Goal: Task Accomplishment & Management: Complete application form

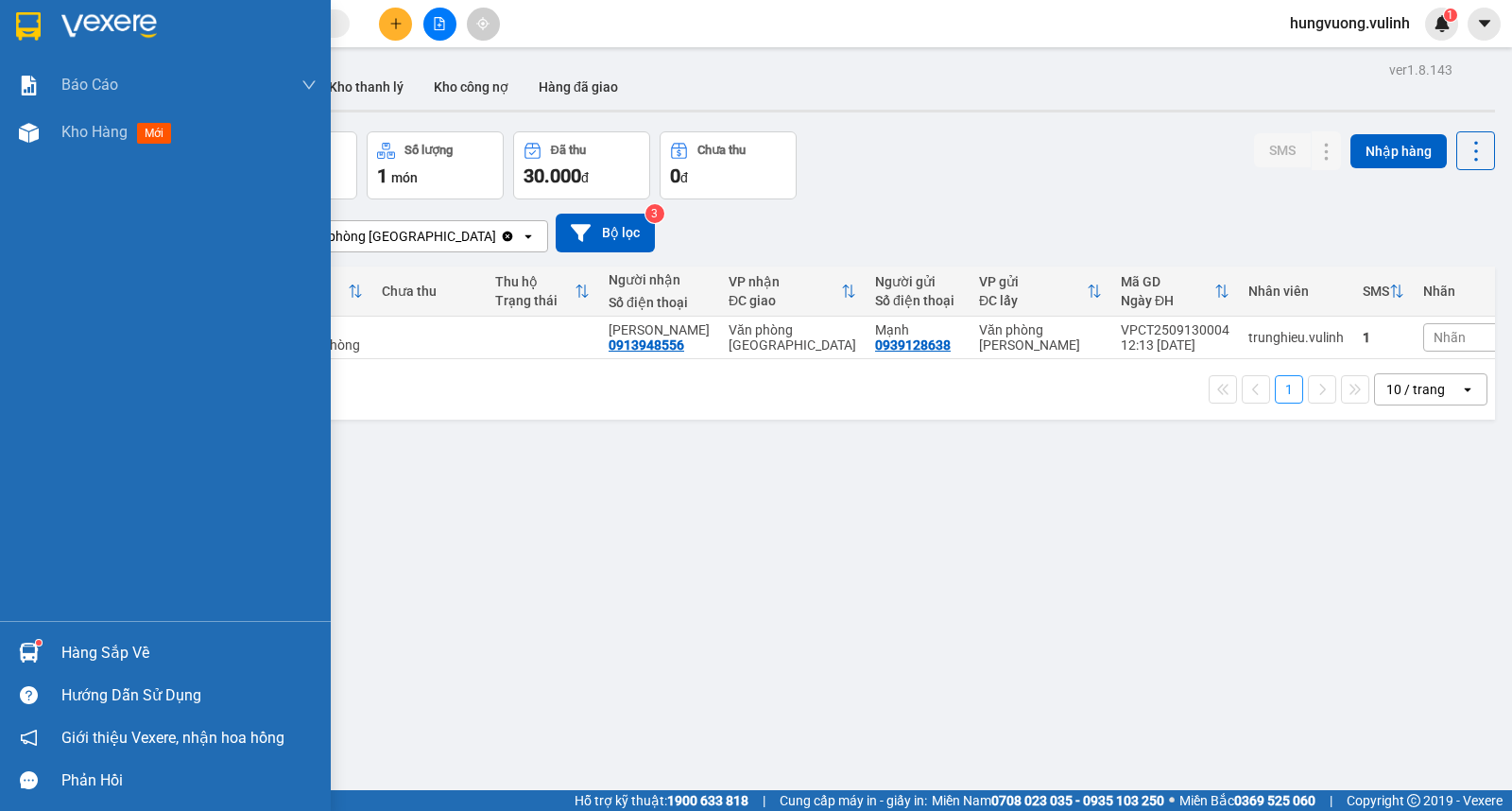
drag, startPoint x: 66, startPoint y: 636, endPoint x: 87, endPoint y: 635, distance: 21.0
click at [66, 640] on div "Hàng sắp về" at bounding box center [165, 653] width 331 height 43
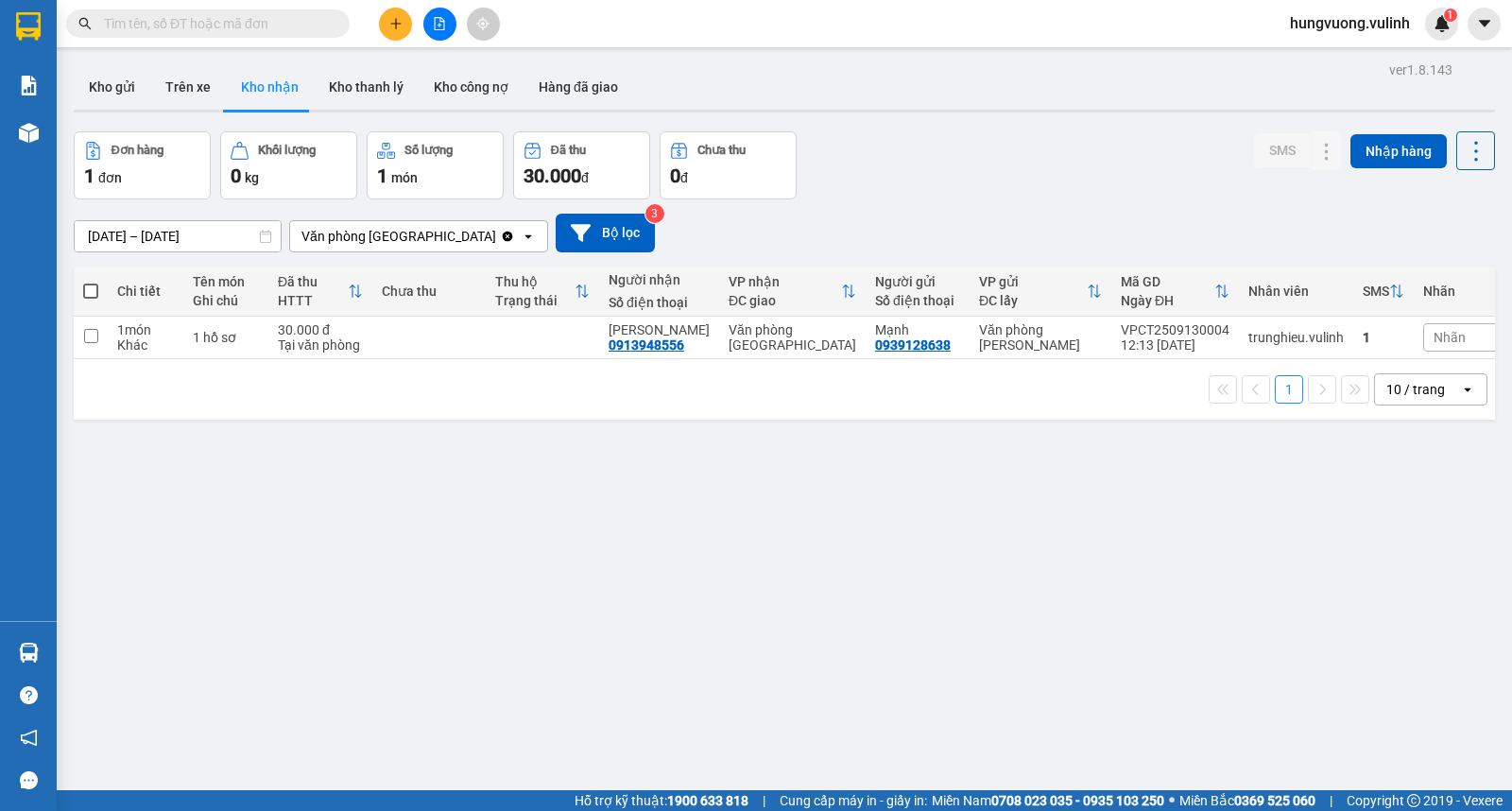
click at [362, 520] on section "Kết quả tìm kiếm ( 0 ) Bộ lọc No Data hungvuong.vulinh 1 Báo cáo BC hàng tồn (t…" at bounding box center [756, 406] width 1512 height 811
click at [123, 82] on button "Kho gửi" at bounding box center [111, 87] width 76 height 45
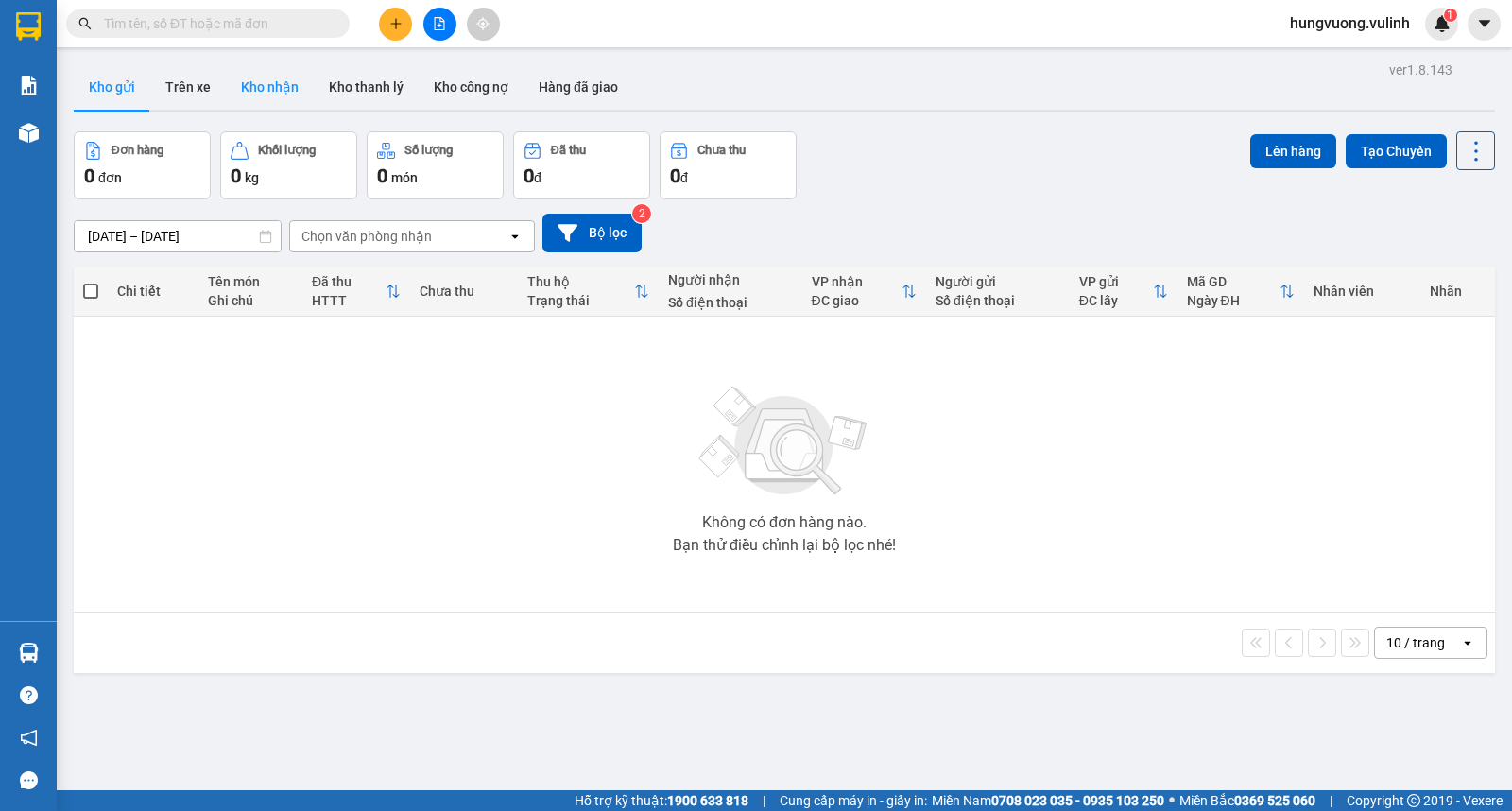
click at [258, 102] on button "Kho nhận" at bounding box center [270, 87] width 88 height 45
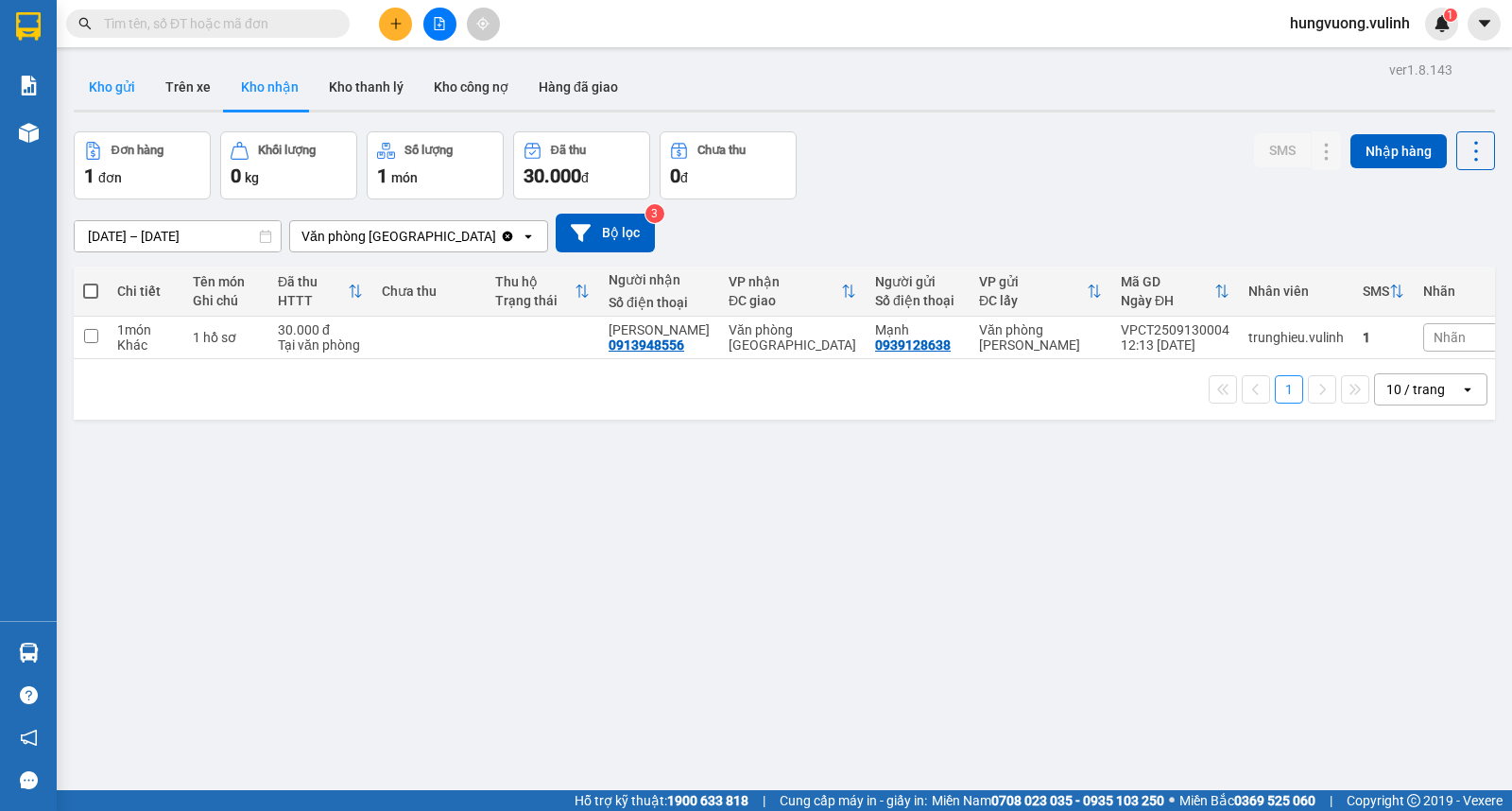
click at [130, 89] on button "Kho gửi" at bounding box center [111, 87] width 76 height 45
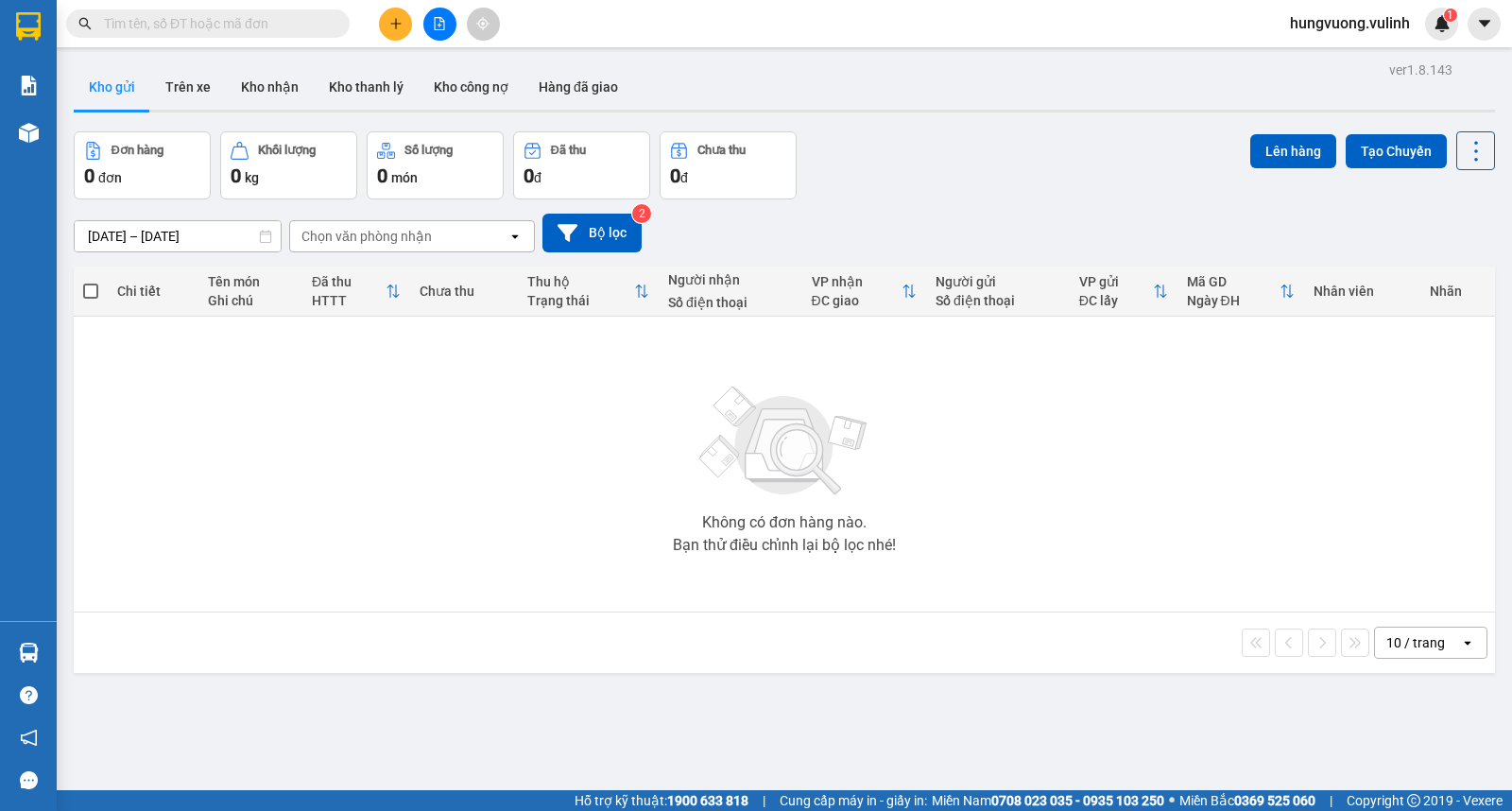
click at [351, 461] on div "Không có đơn hàng nào. Bạn thử điều chỉnh lại bộ lọc nhé!" at bounding box center [784, 464] width 1403 height 283
click at [251, 81] on button "Kho nhận" at bounding box center [270, 87] width 88 height 45
click at [539, 579] on div "Không có đơn hàng nào. Bạn thử điều chỉnh lại bộ lọc nhé!" at bounding box center [784, 464] width 1403 height 283
click at [229, 90] on button "Kho nhận" at bounding box center [270, 87] width 88 height 45
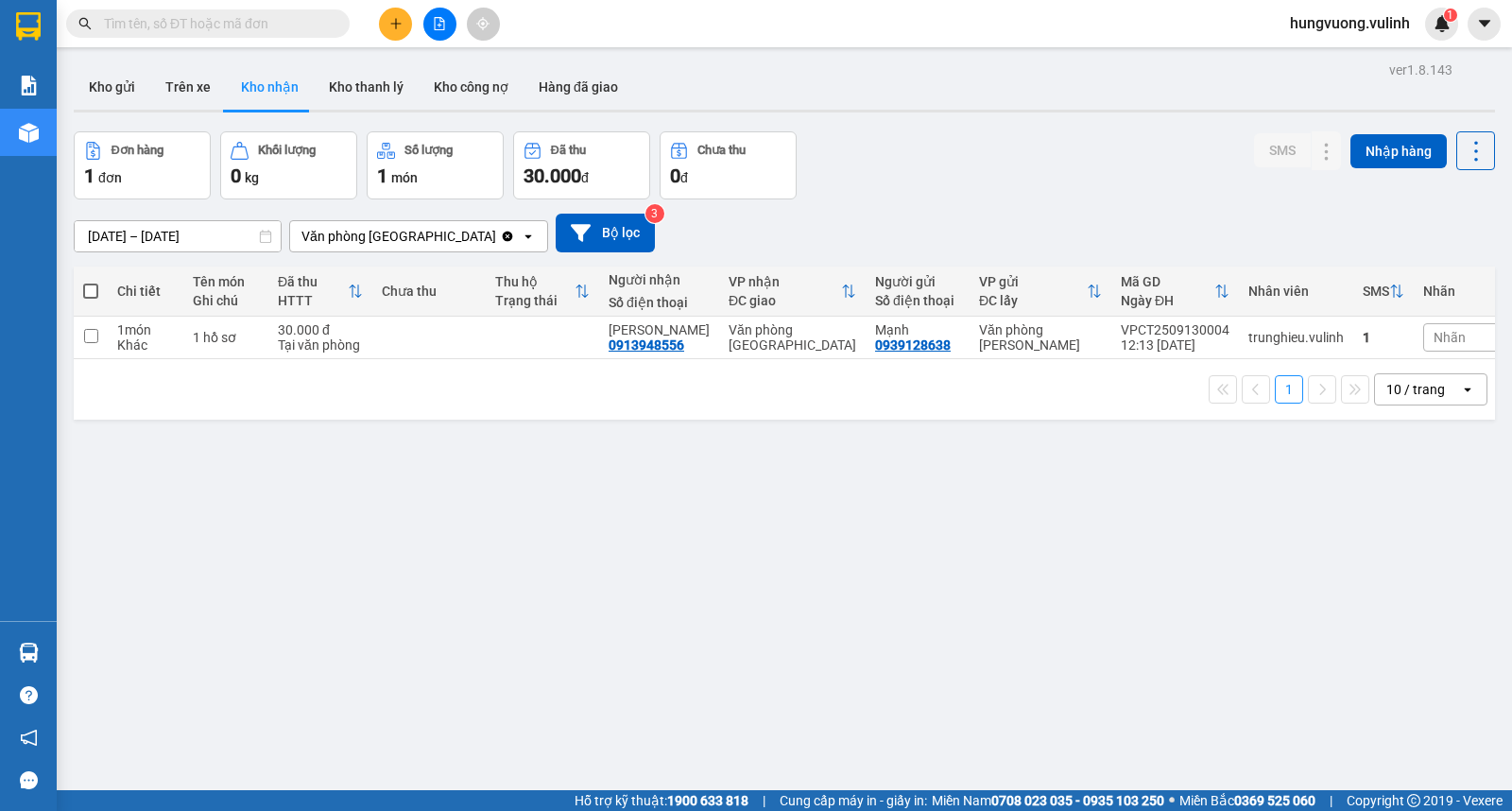
click at [382, 28] on button at bounding box center [396, 24] width 33 height 33
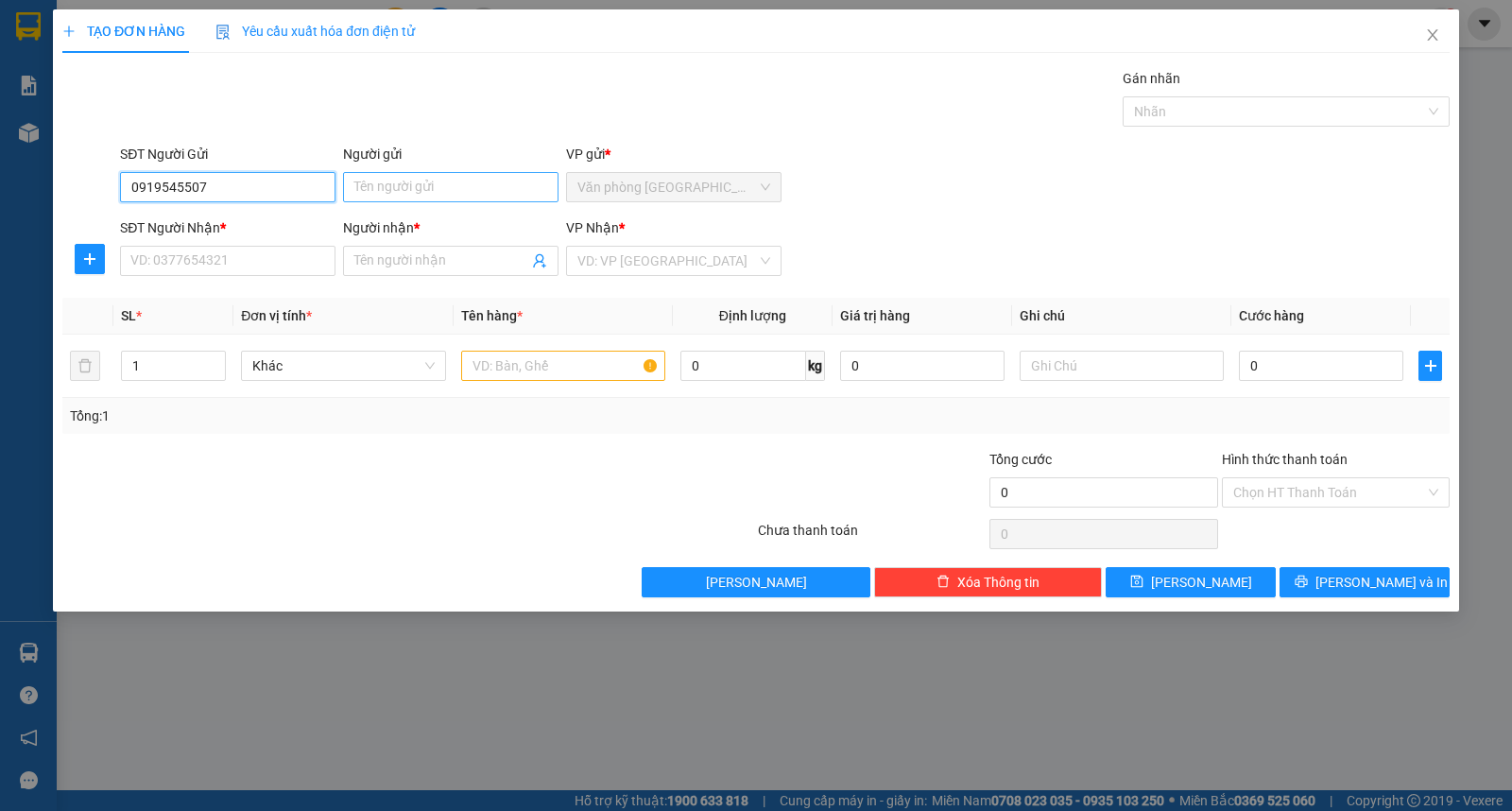
type input "0919545507"
click at [371, 190] on input "Người gửi" at bounding box center [450, 187] width 216 height 30
type input "[PERSON_NAME]"
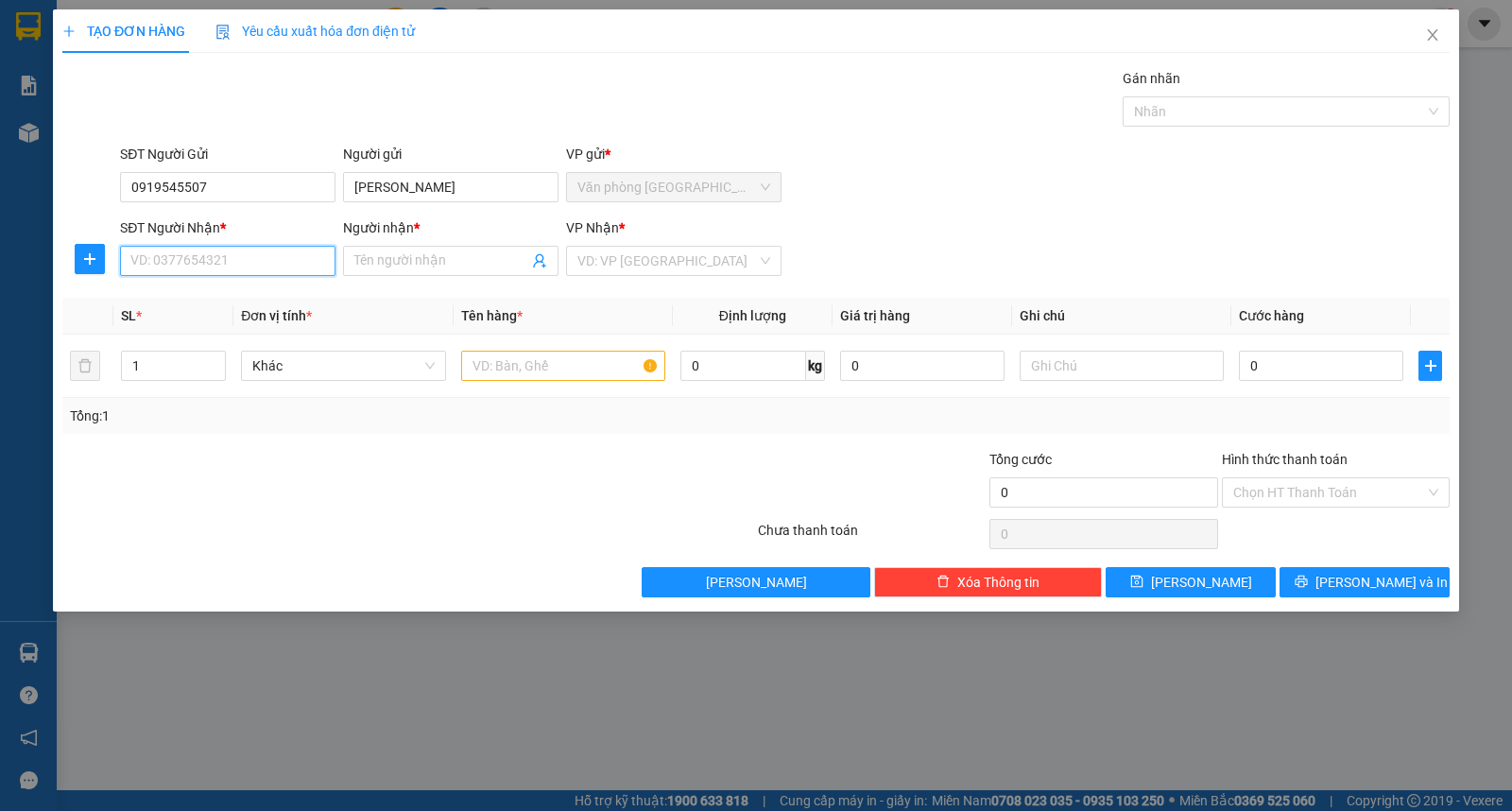
click at [240, 261] on input "SĐT Người Nhận *" at bounding box center [228, 261] width 216 height 30
type input "0919311194"
click at [412, 276] on span at bounding box center [450, 261] width 216 height 30
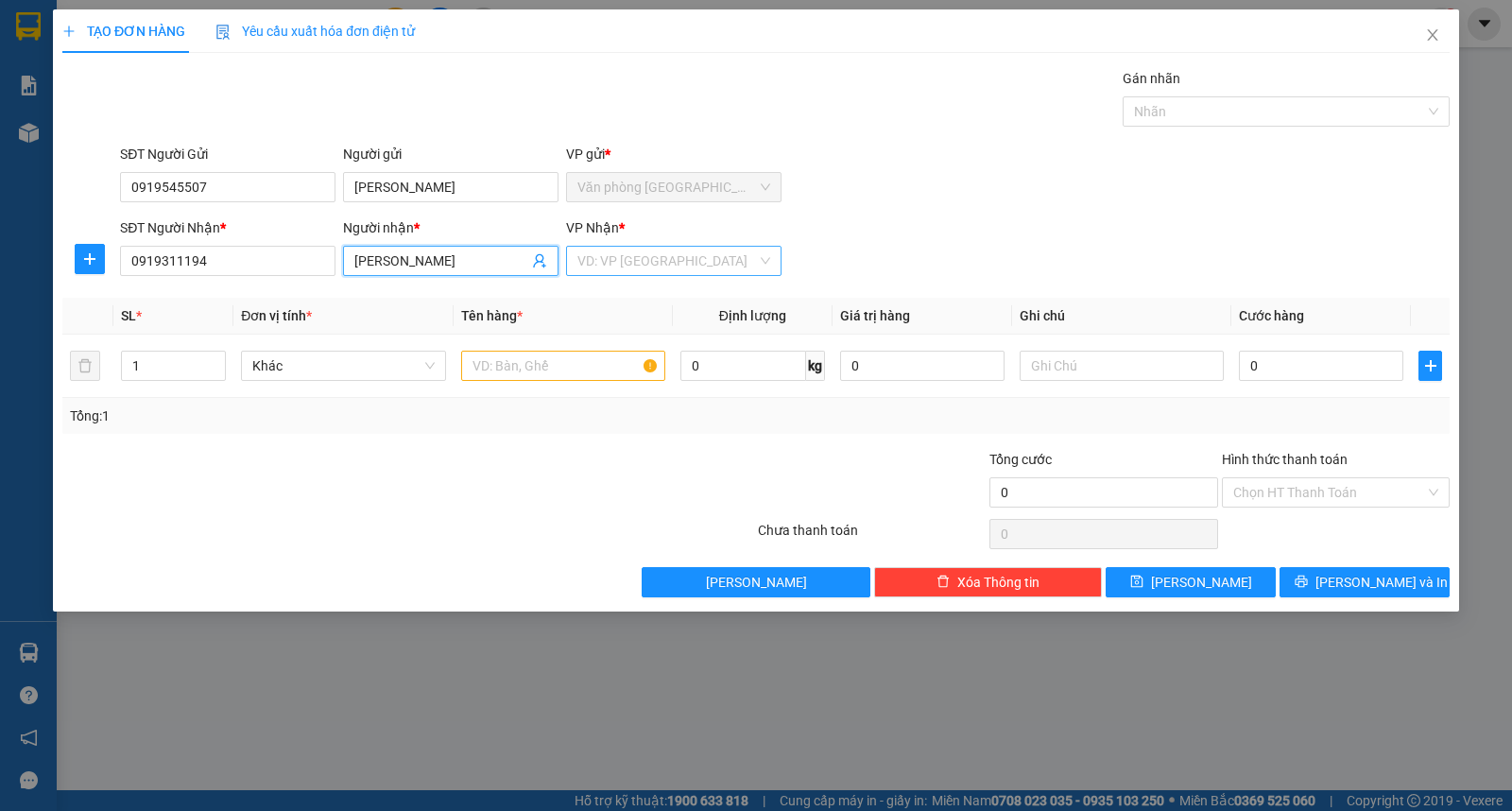
type input "BÙI THỊ KIM CHI"
click at [653, 250] on input "search" at bounding box center [667, 261] width 180 height 28
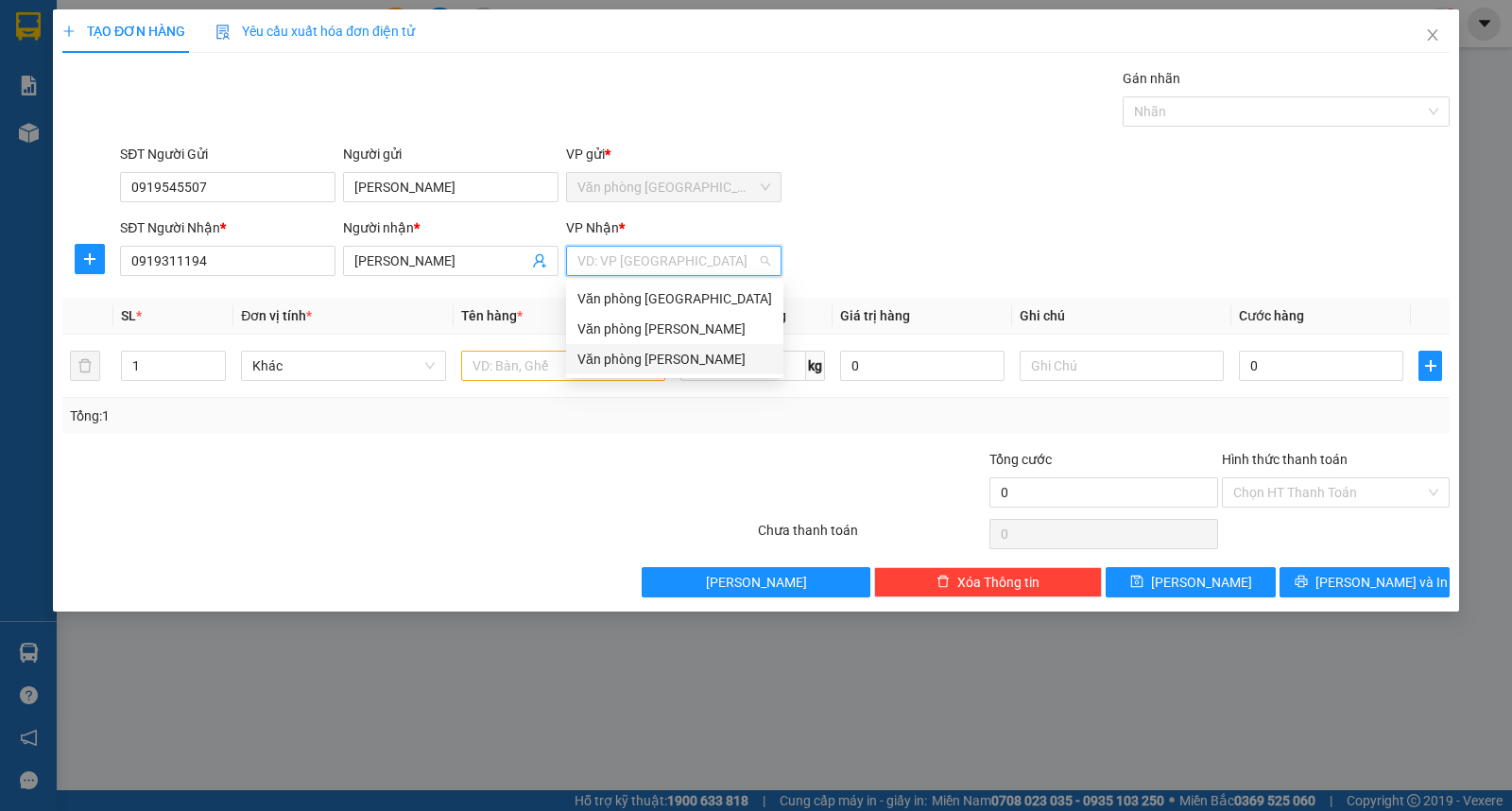
click at [684, 354] on div "Văn phòng [PERSON_NAME]" at bounding box center [674, 359] width 194 height 21
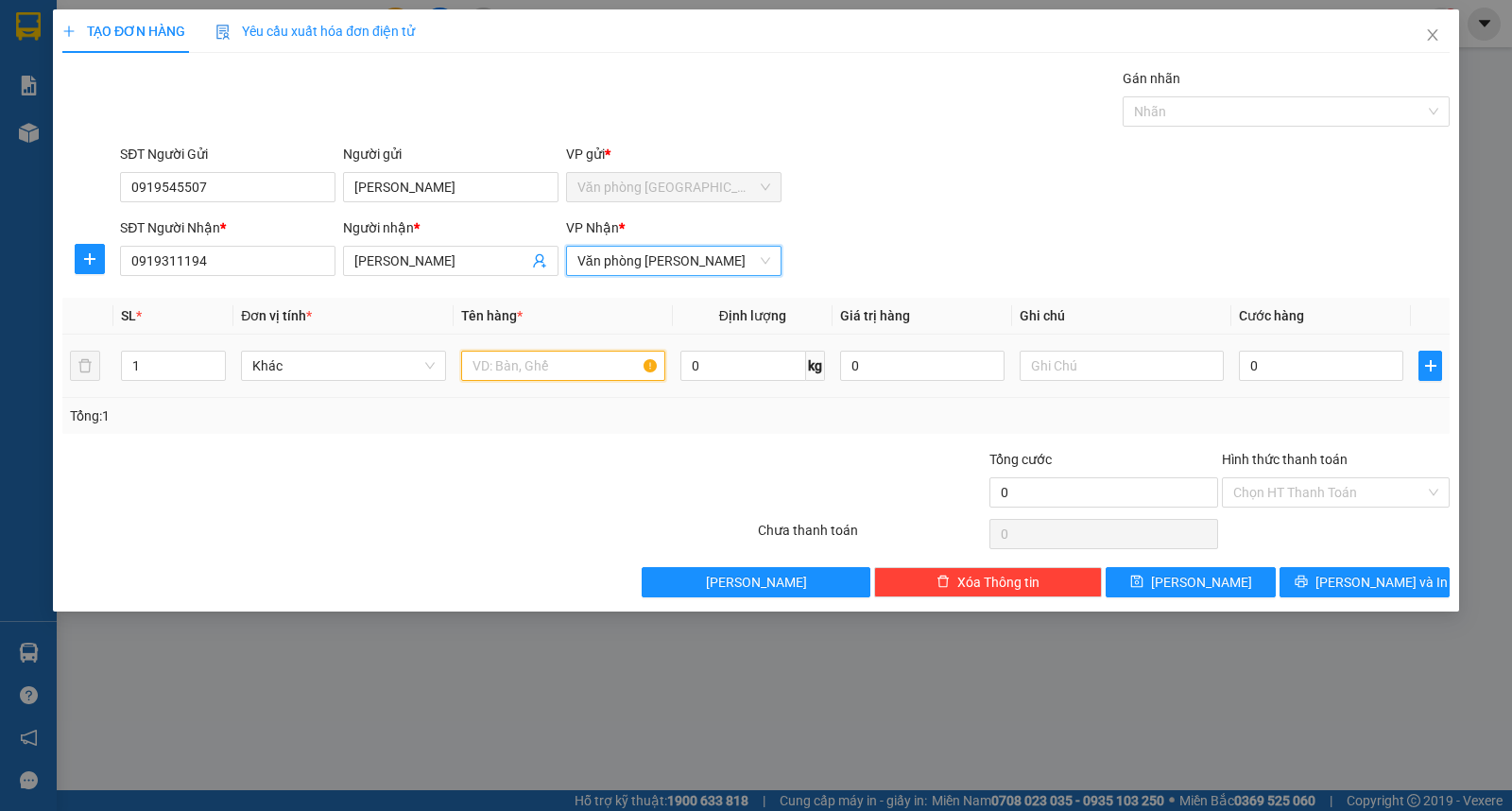
click at [498, 371] on input "text" at bounding box center [563, 365] width 204 height 30
type input "1 THÙNG KK"
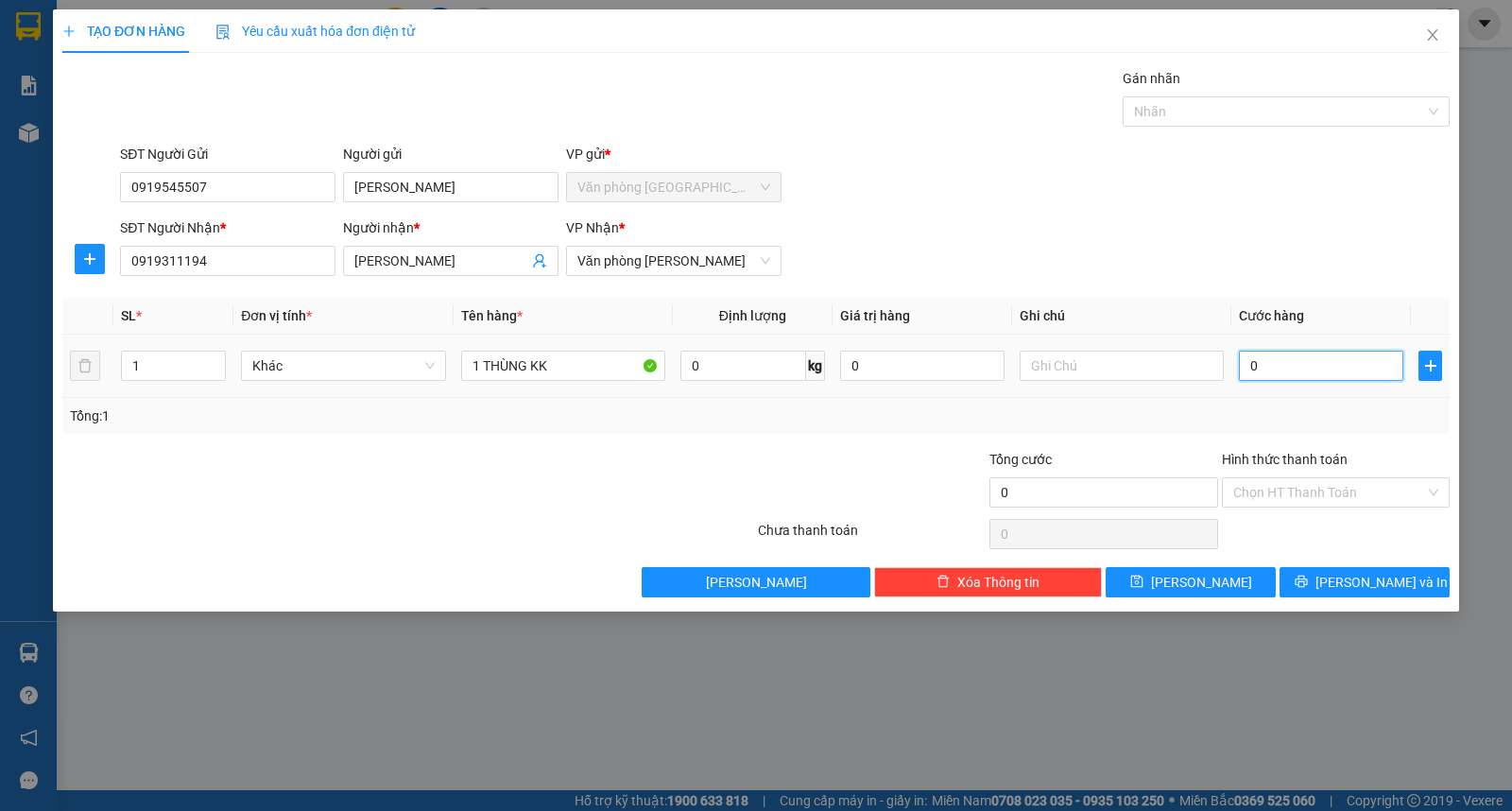
click at [1311, 373] on input "0" at bounding box center [1321, 365] width 164 height 30
type input "6"
type input "60"
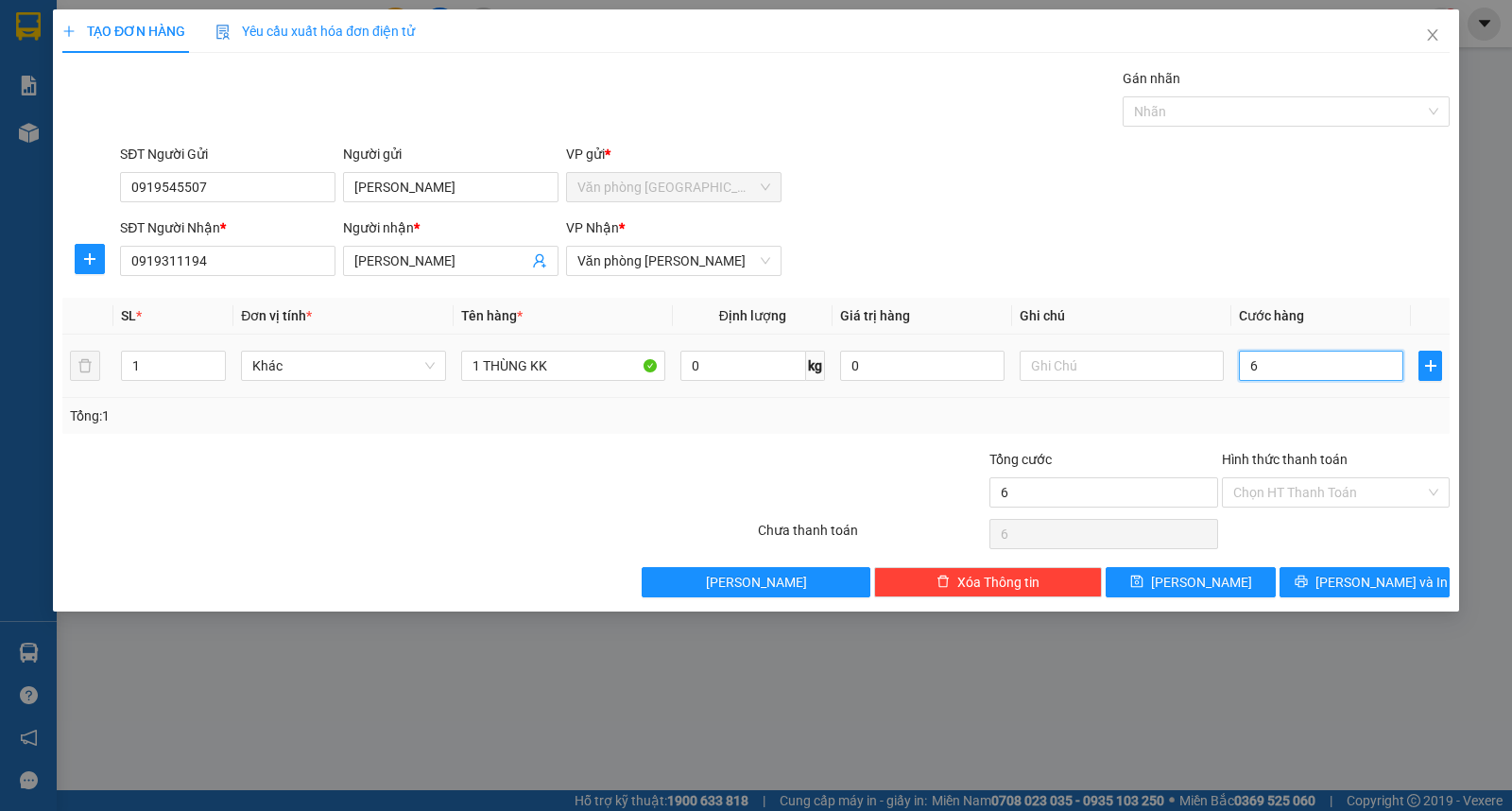
type input "60"
type input "600"
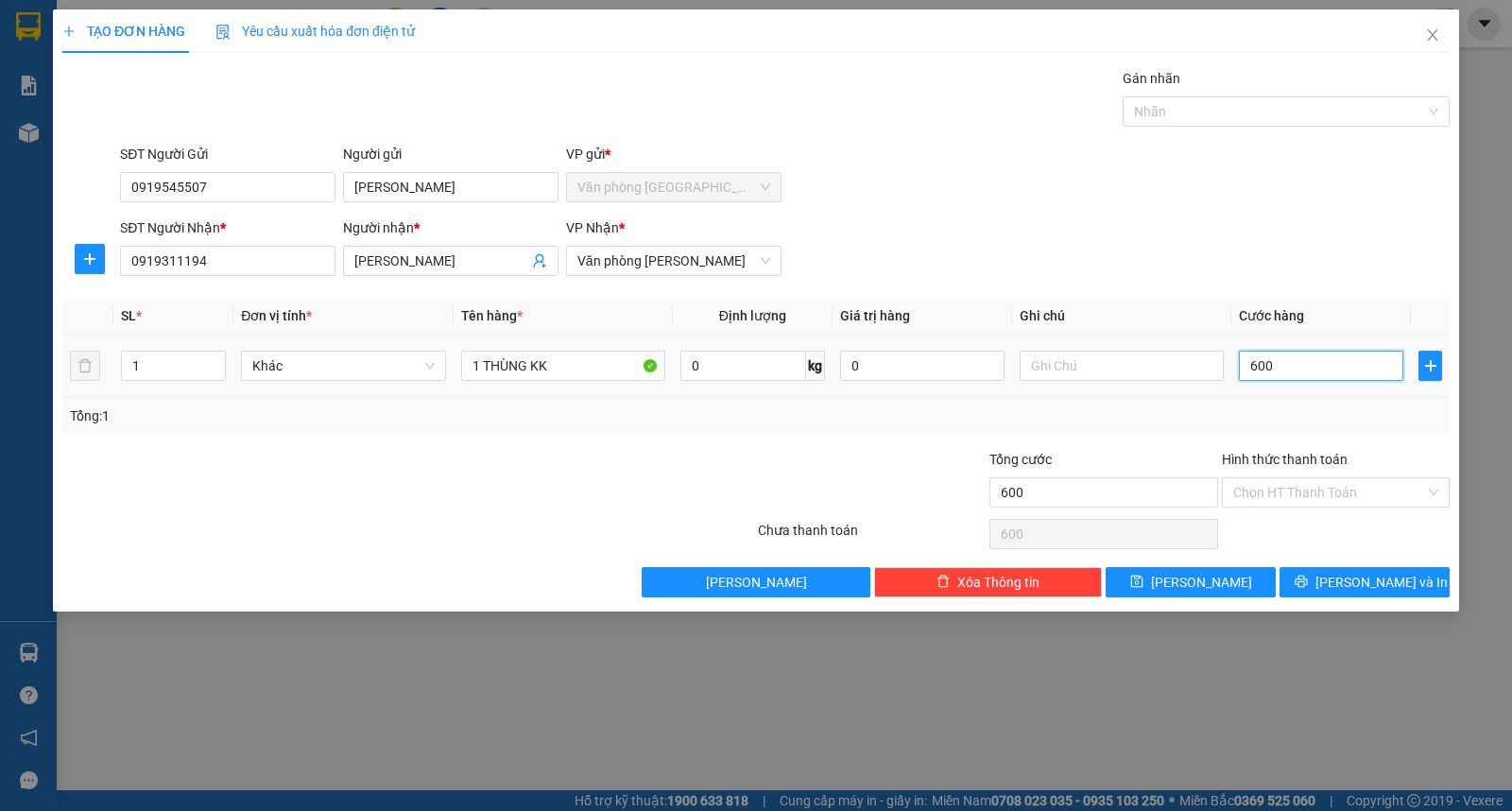
type input "6.000"
type input "60.000"
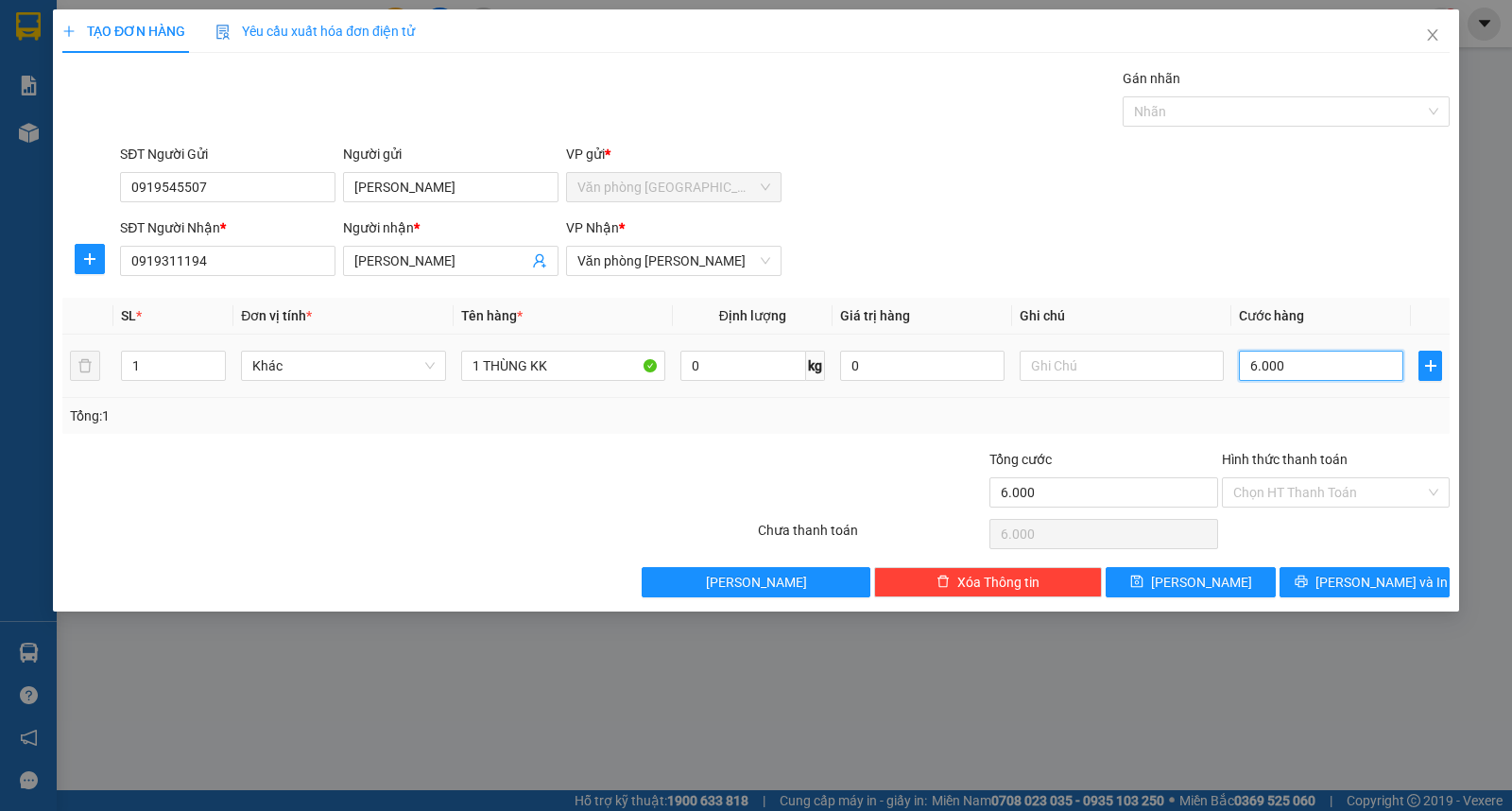
type input "60.000"
click at [1254, 484] on input "Hình thức thanh toán" at bounding box center [1329, 492] width 191 height 28
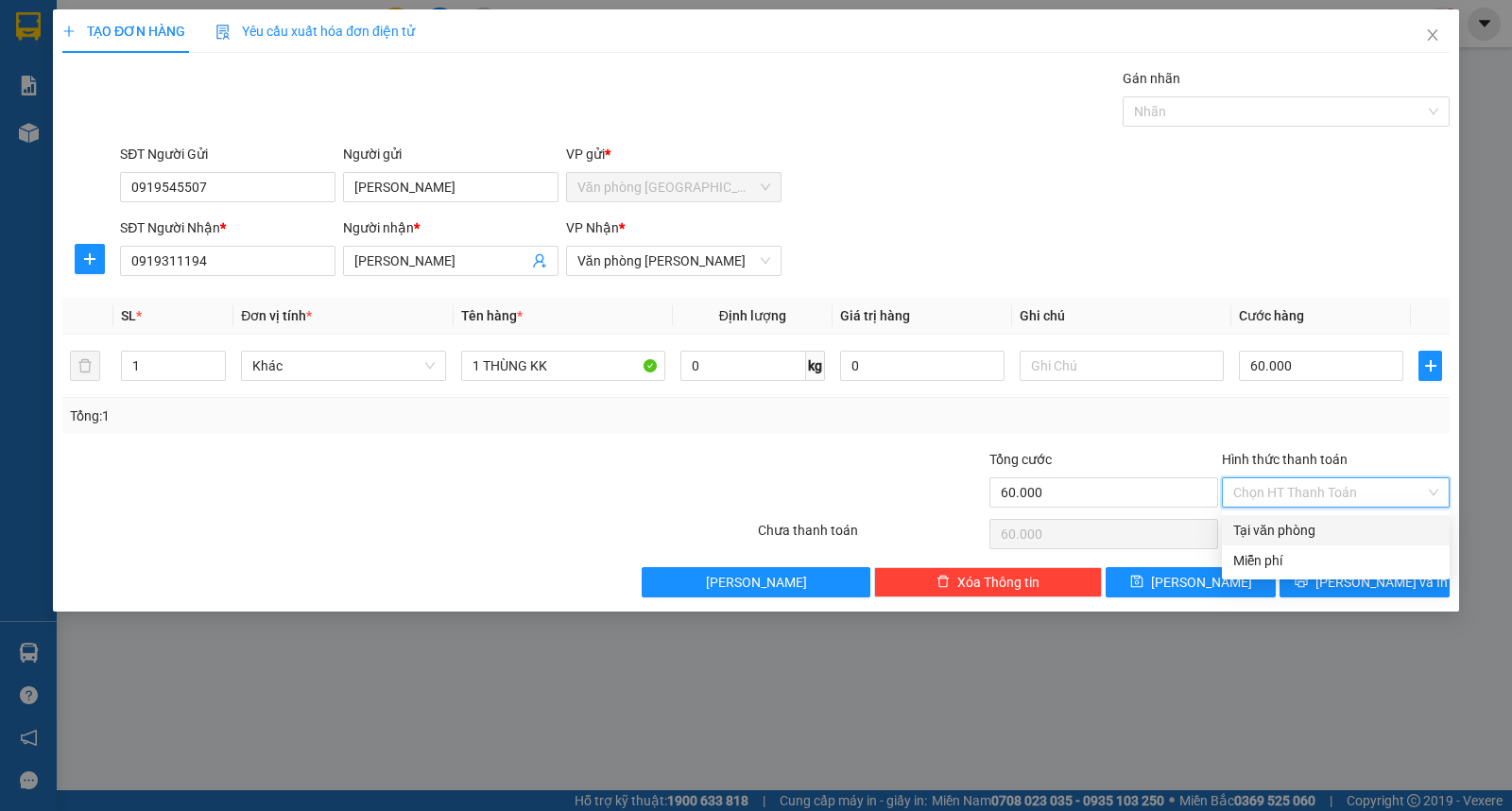
click at [1249, 521] on div "Tại văn phòng" at bounding box center [1336, 530] width 205 height 21
type input "0"
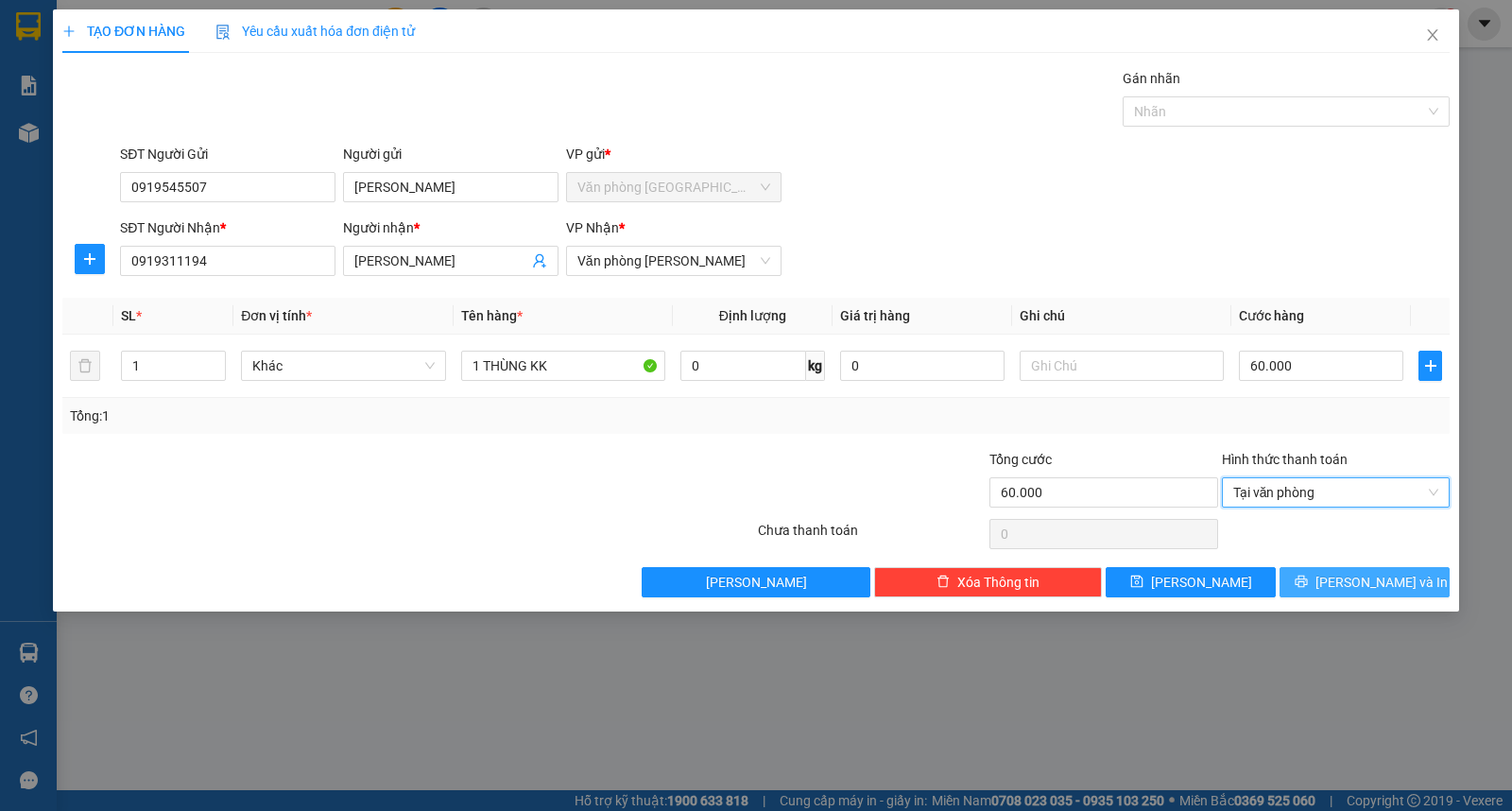
click at [1308, 582] on icon "printer" at bounding box center [1302, 581] width 14 height 14
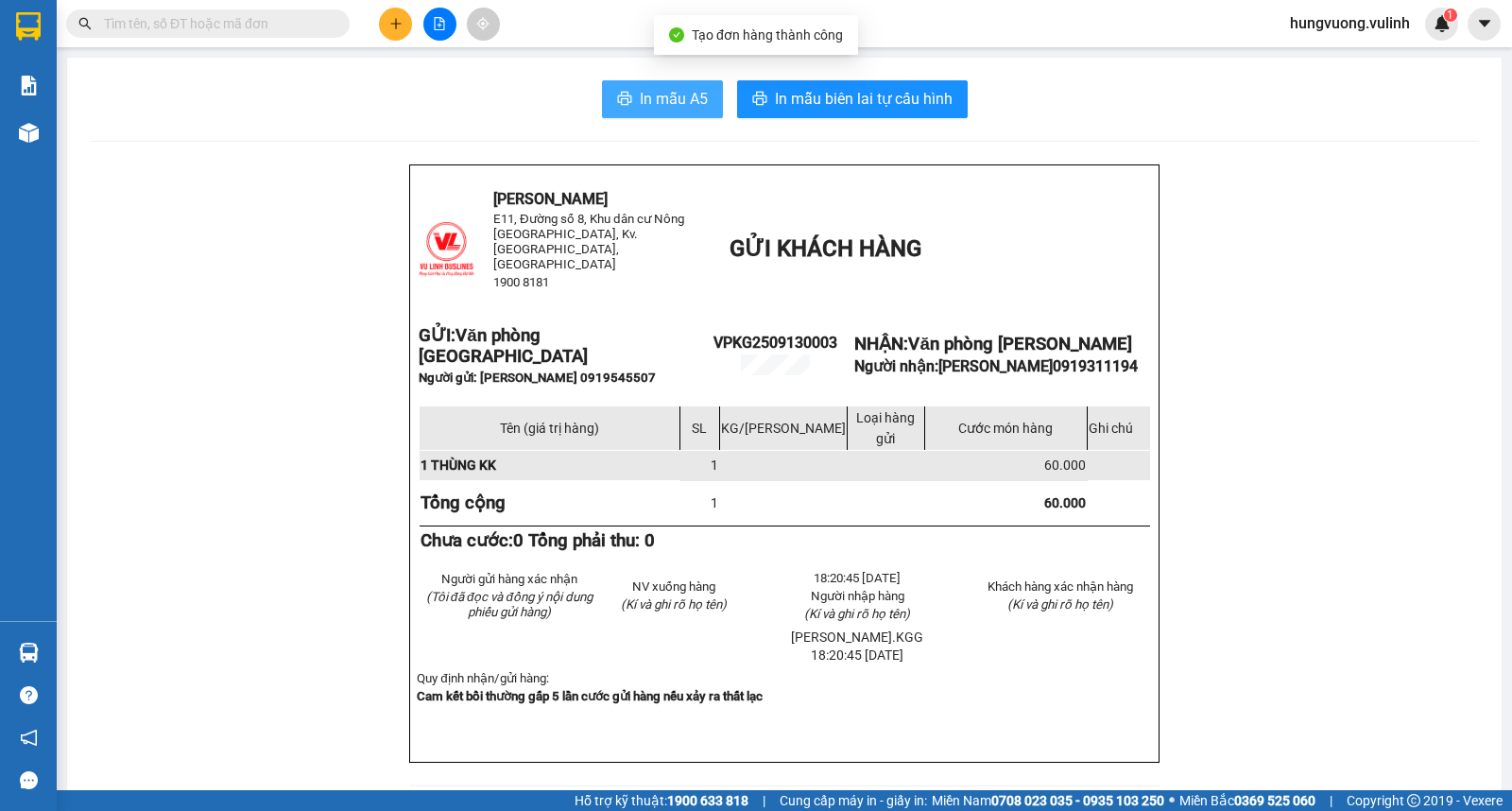
click at [617, 102] on icon "printer" at bounding box center [624, 98] width 15 height 15
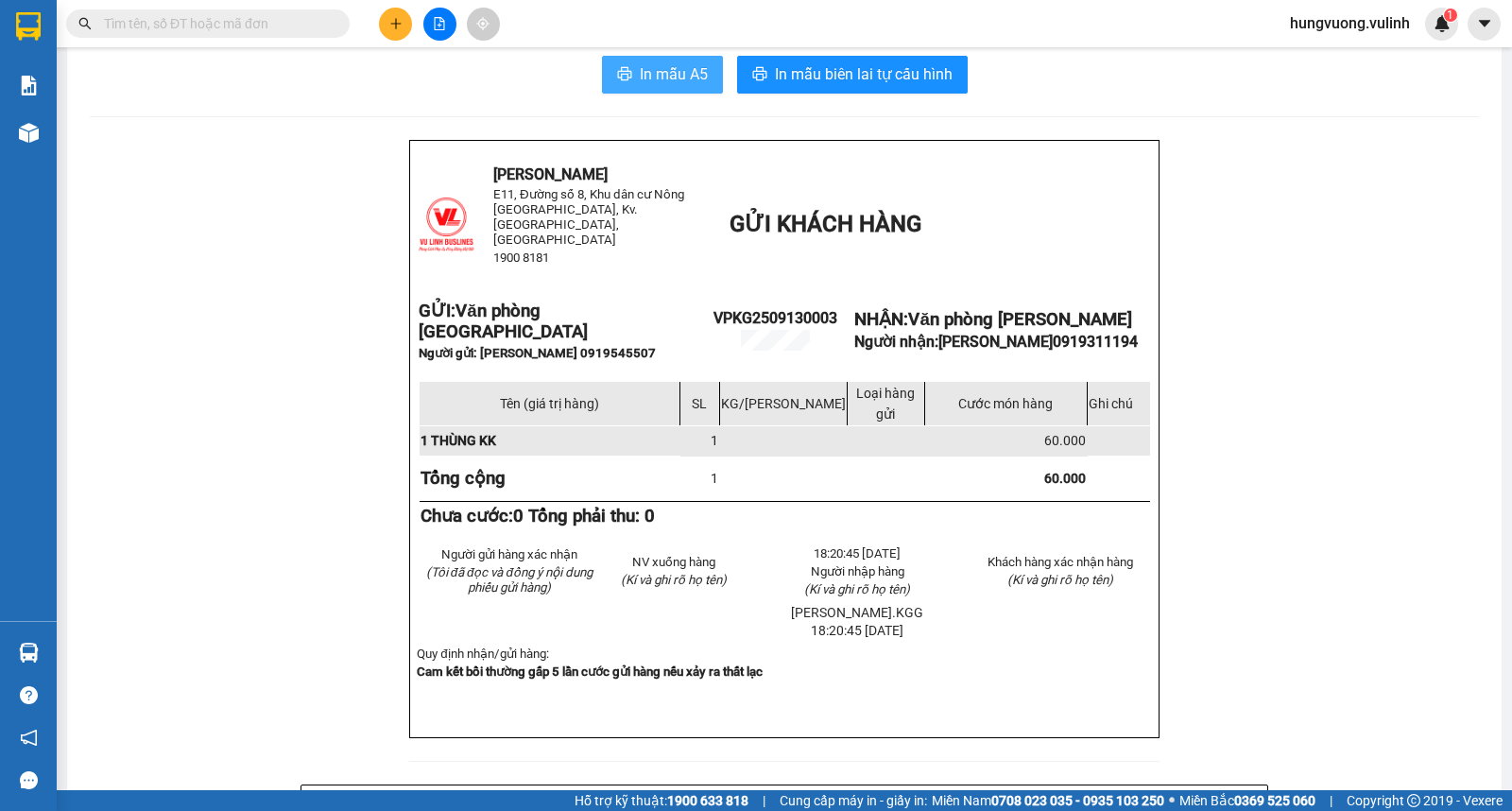
scroll to position [26, 0]
